Goal: Information Seeking & Learning: Learn about a topic

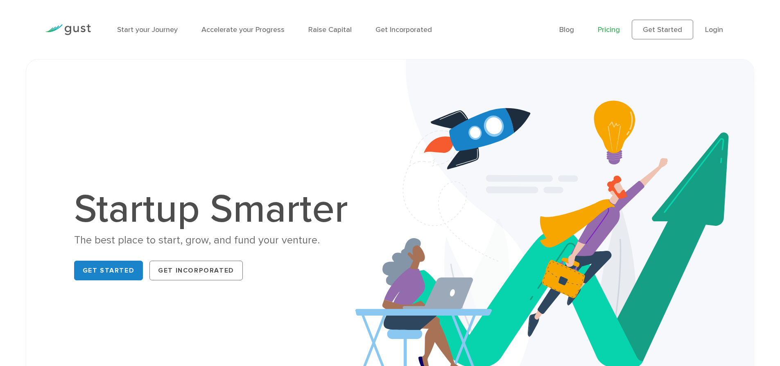
click at [604, 26] on link "Pricing" at bounding box center [609, 29] width 22 height 9
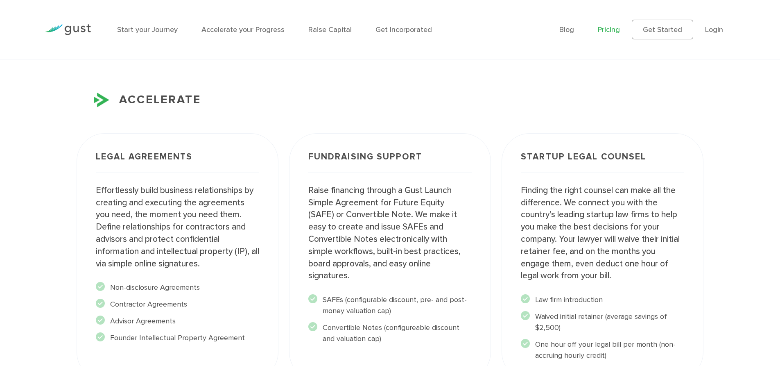
scroll to position [1153, 0]
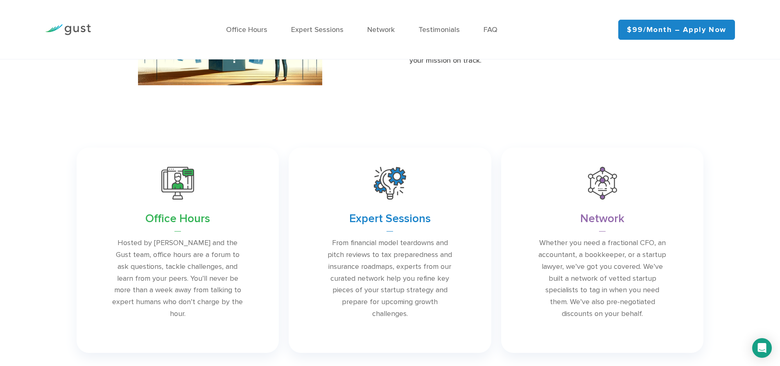
scroll to position [587, 0]
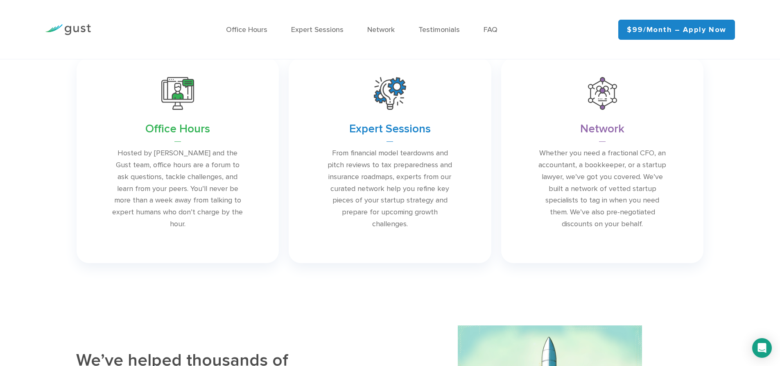
drag, startPoint x: 197, startPoint y: 111, endPoint x: 658, endPoint y: 0, distance: 474.4
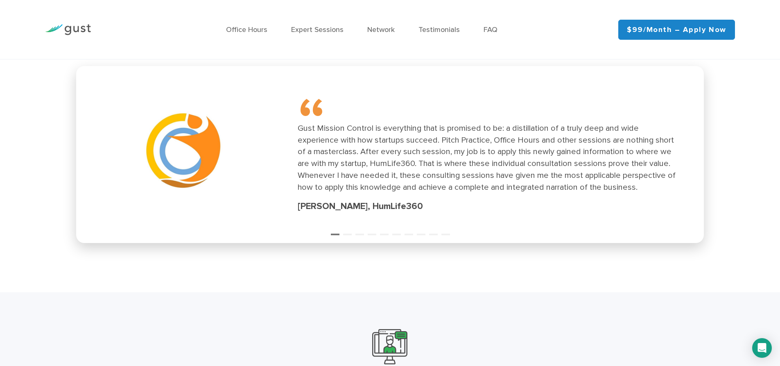
scroll to position [1099, 0]
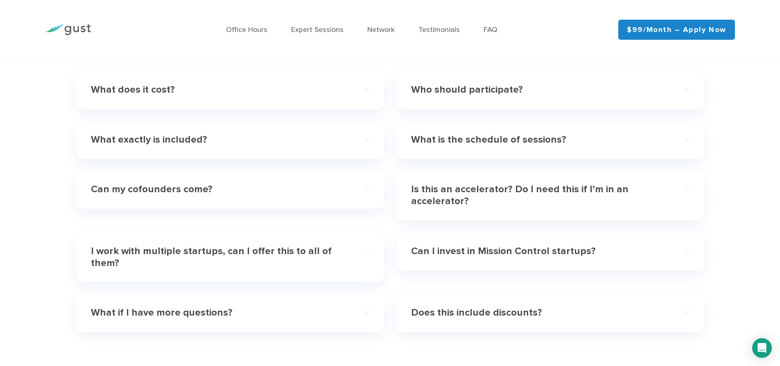
scroll to position [2354, 0]
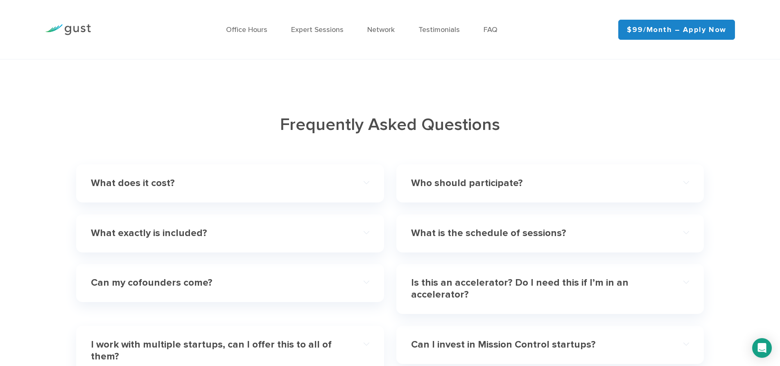
click at [228, 181] on h4 "What does it cost?" at bounding box center [216, 183] width 250 height 12
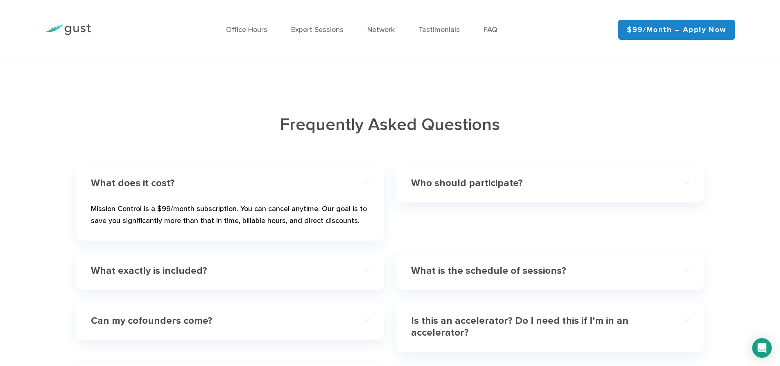
click at [469, 187] on h4 "Who should participate?" at bounding box center [536, 183] width 250 height 12
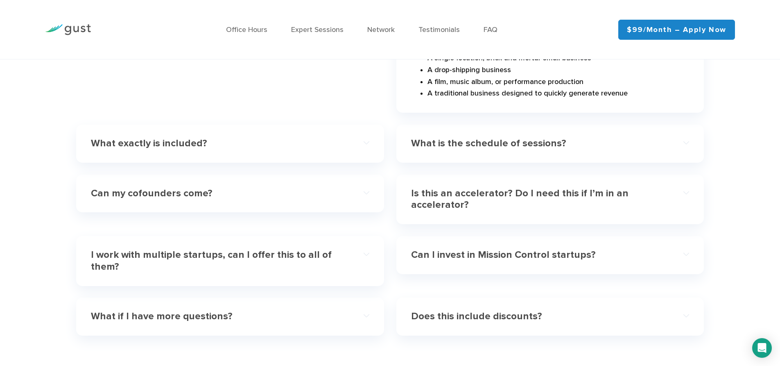
scroll to position [2637, 0]
click at [260, 137] on h4 "What exactly is included?" at bounding box center [216, 143] width 250 height 12
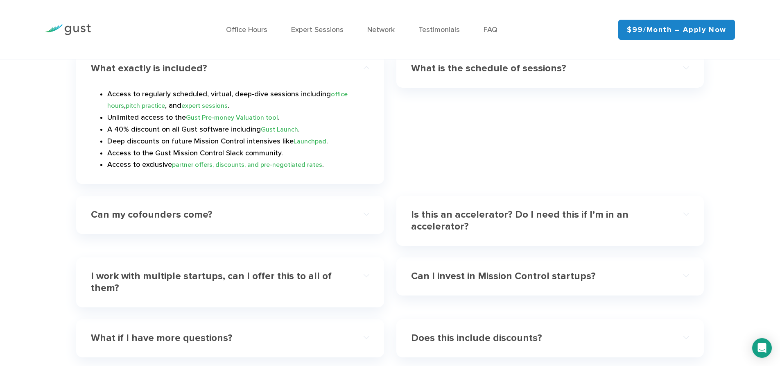
scroll to position [2485, 0]
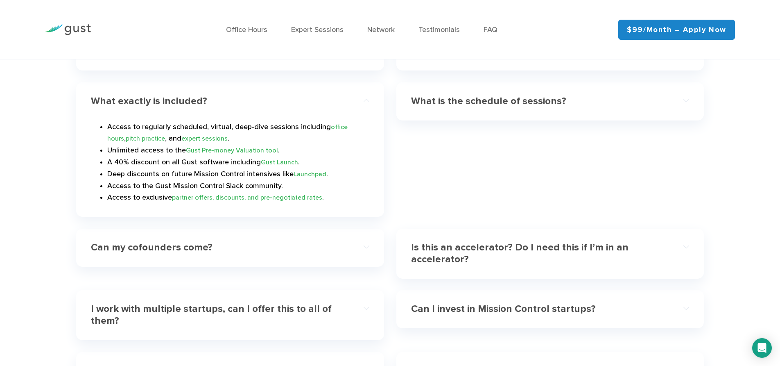
click at [513, 104] on h4 "What is the schedule of sessions?" at bounding box center [536, 101] width 250 height 12
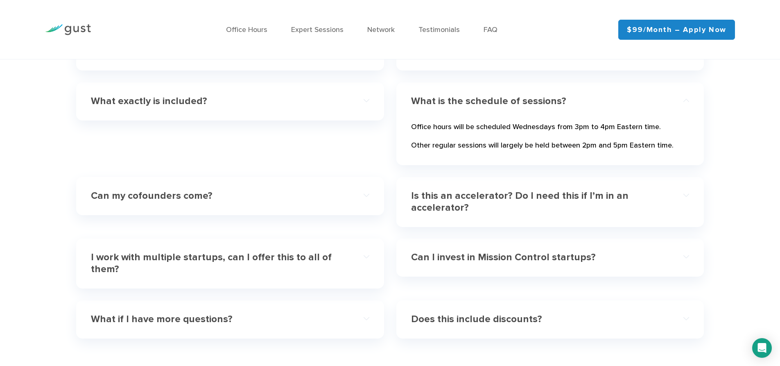
click at [300, 204] on div "Can my cofounders come?" at bounding box center [230, 195] width 278 height 25
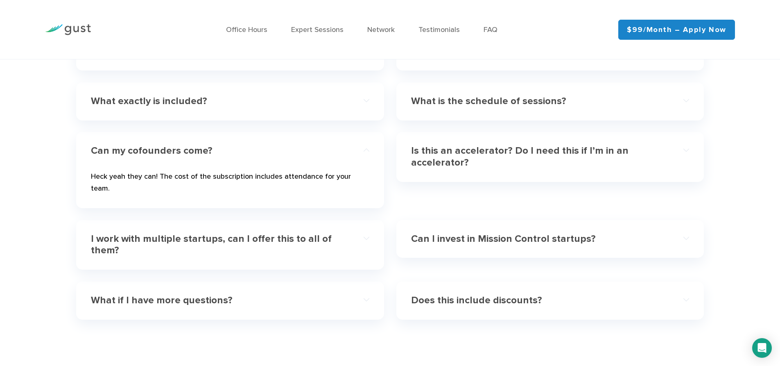
click at [289, 233] on h4 "I work with multiple startups, can I offer this to all of them?" at bounding box center [216, 245] width 250 height 24
